Goal: Information Seeking & Learning: Learn about a topic

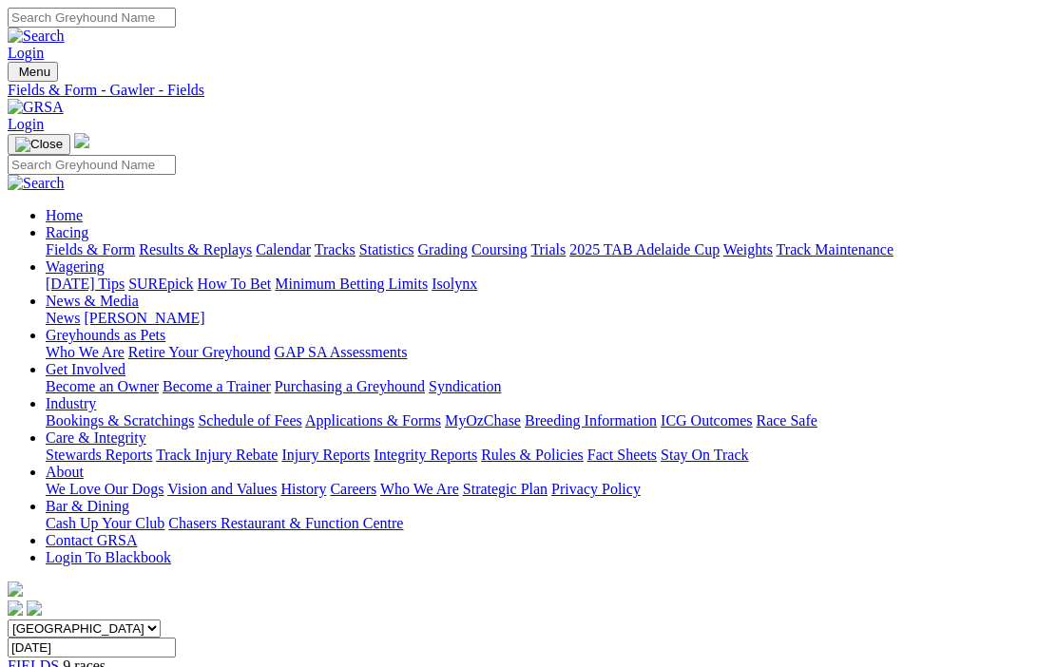
click at [227, 241] on link "Results & Replays" at bounding box center [195, 249] width 113 height 16
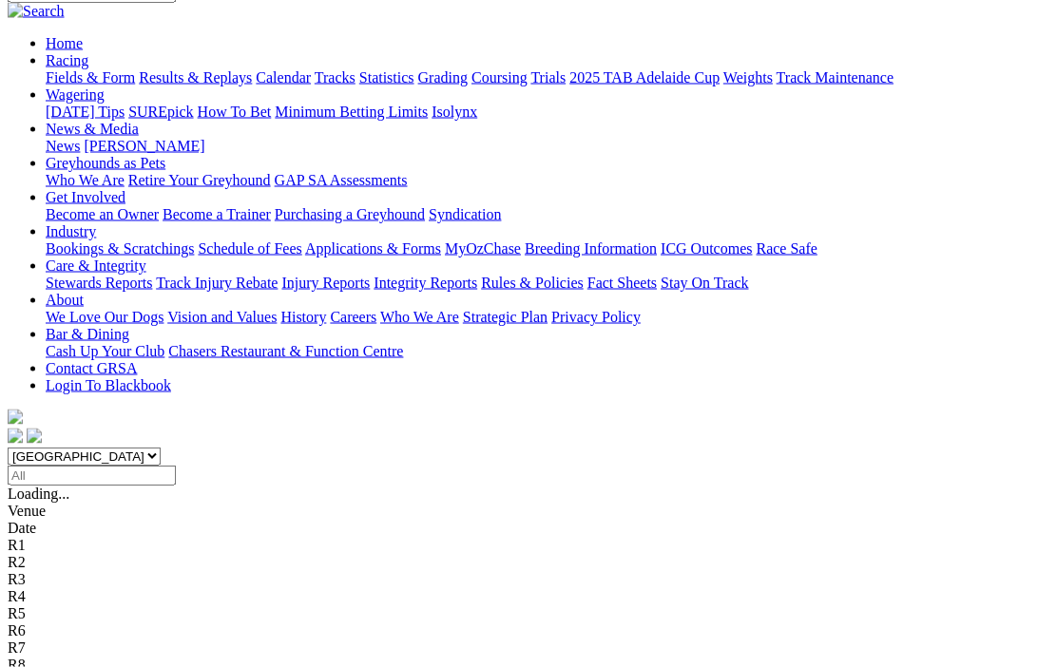
scroll to position [176, 0]
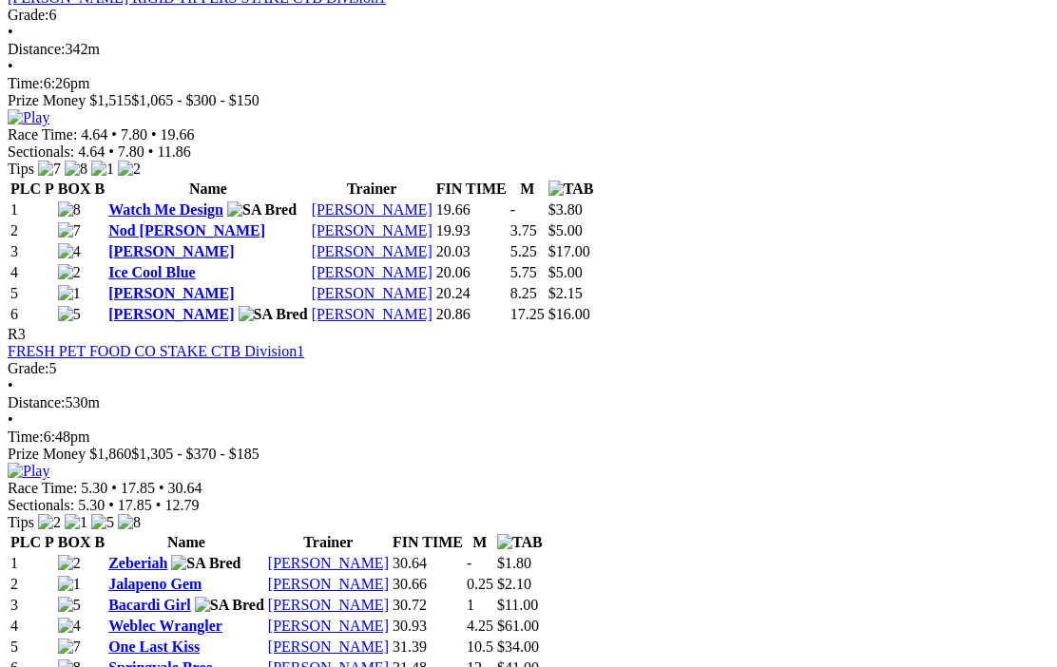
scroll to position [1272, 0]
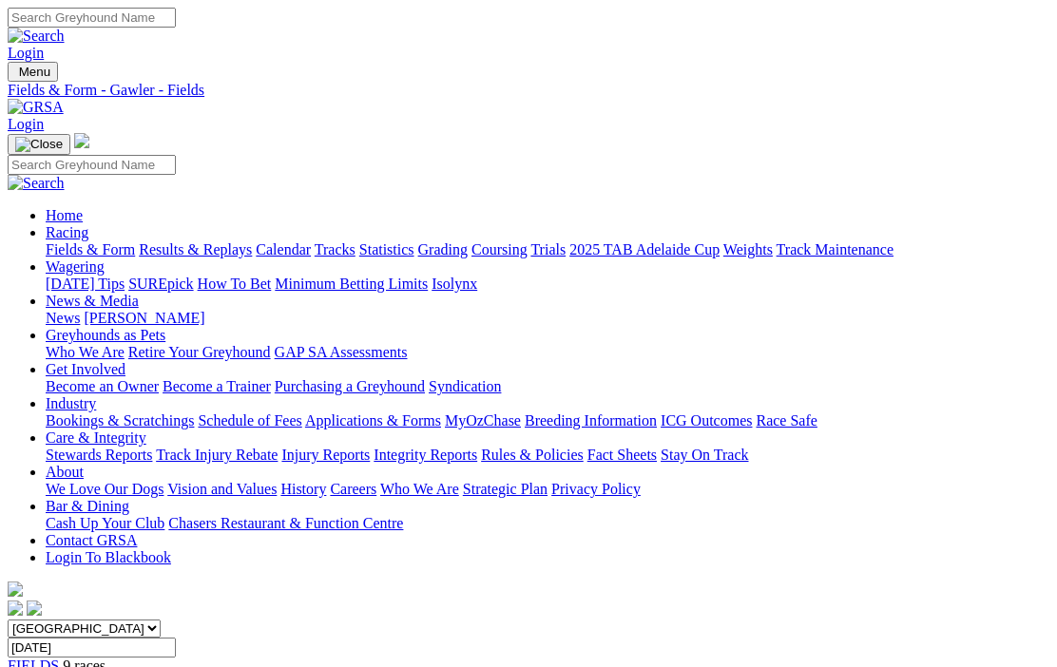
click at [76, 241] on link "Fields & Form" at bounding box center [90, 249] width 89 height 16
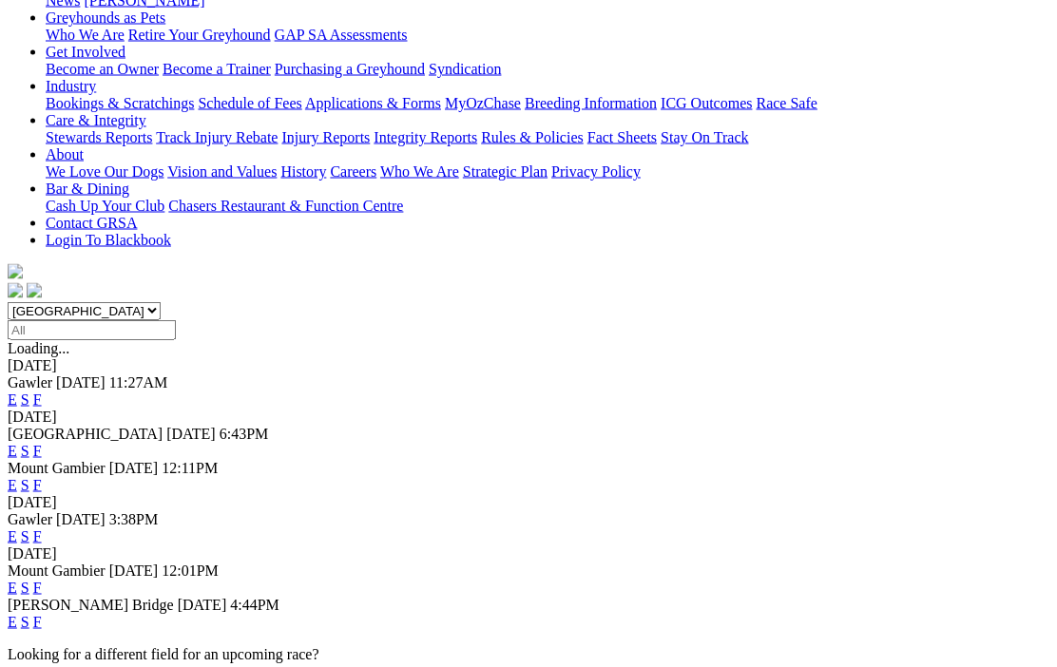
scroll to position [318, 0]
click at [42, 613] on link "F" at bounding box center [37, 621] width 9 height 16
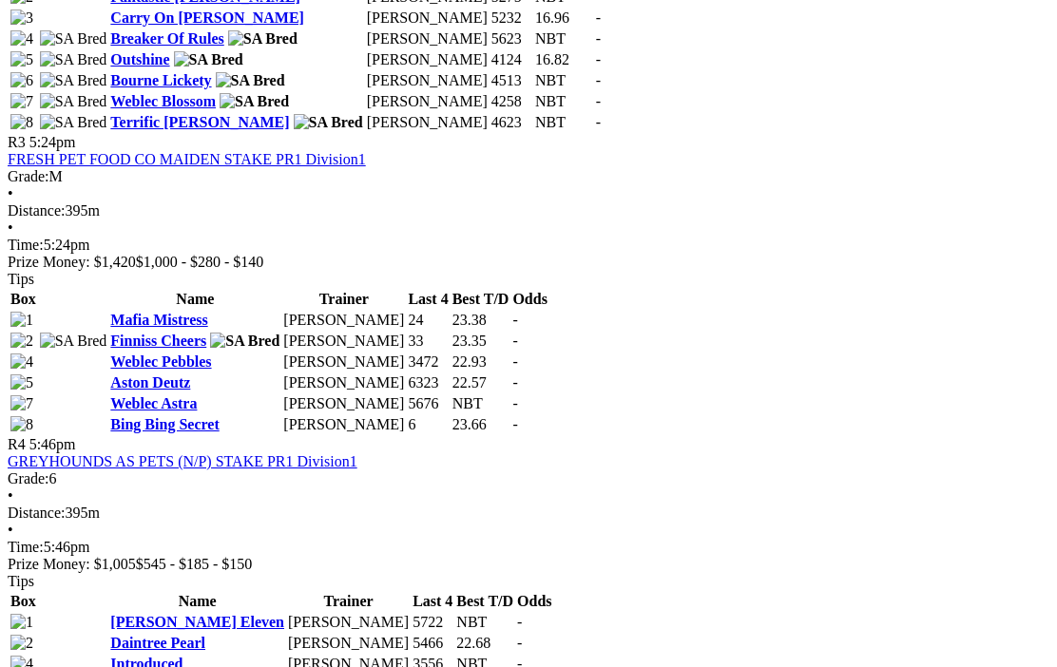
scroll to position [1504, 0]
